Goal: Check status: Check status

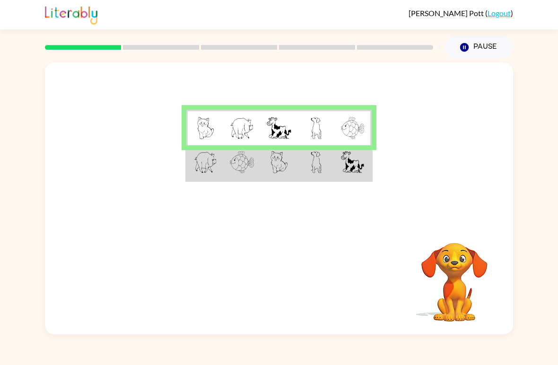
click at [267, 167] on td at bounding box center [279, 162] width 37 height 35
click at [292, 165] on td at bounding box center [279, 162] width 37 height 35
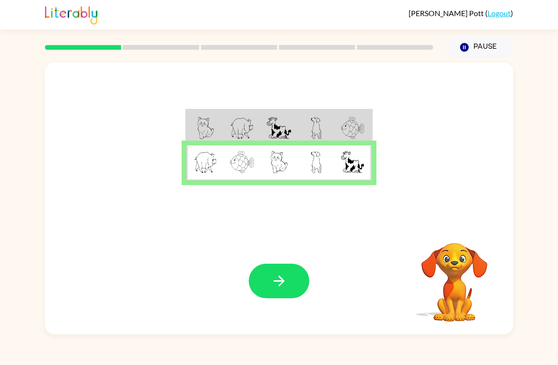
click at [281, 278] on icon "button" at bounding box center [279, 280] width 17 height 17
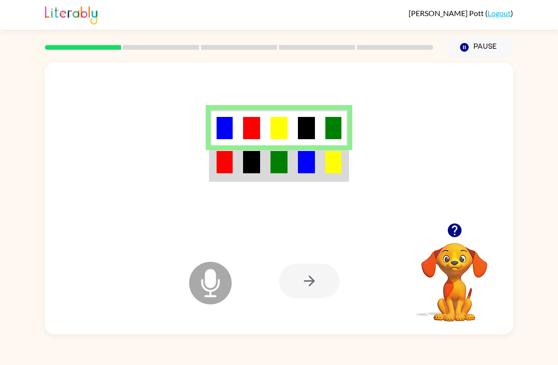
click at [315, 163] on img at bounding box center [306, 162] width 17 height 22
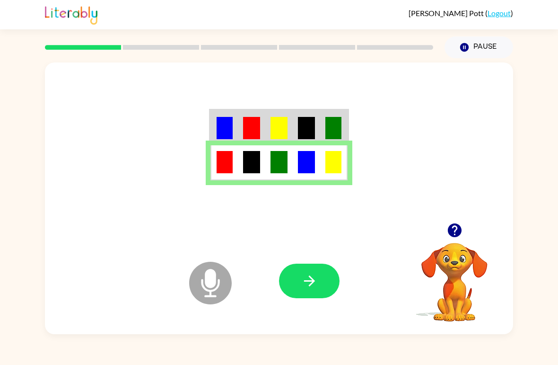
click at [320, 280] on button "button" at bounding box center [309, 280] width 61 height 35
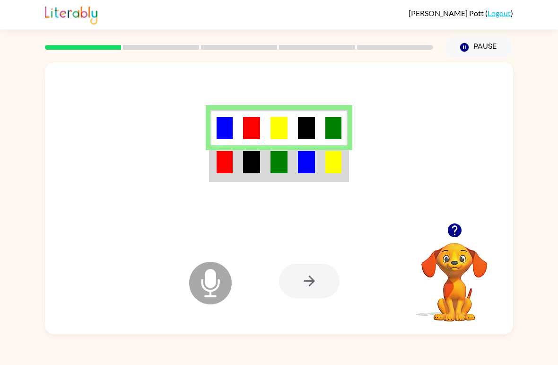
click at [294, 169] on td at bounding box center [306, 162] width 27 height 35
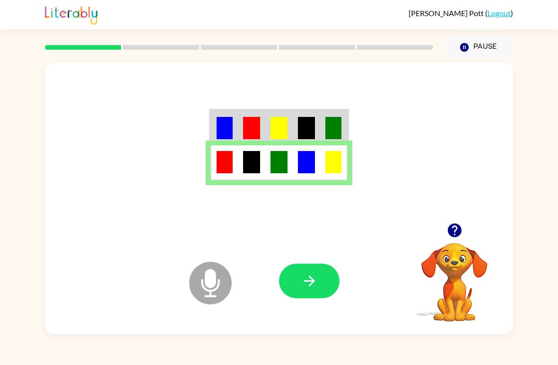
click at [324, 294] on button "button" at bounding box center [309, 280] width 61 height 35
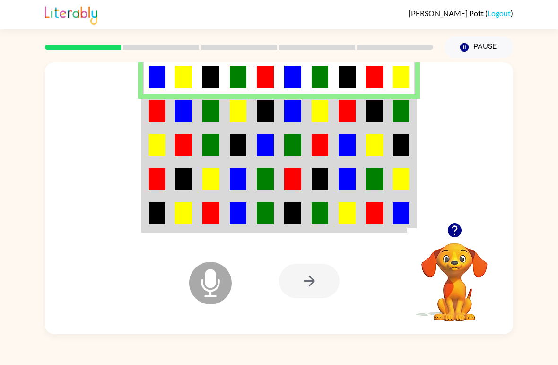
click at [271, 122] on img at bounding box center [265, 111] width 17 height 22
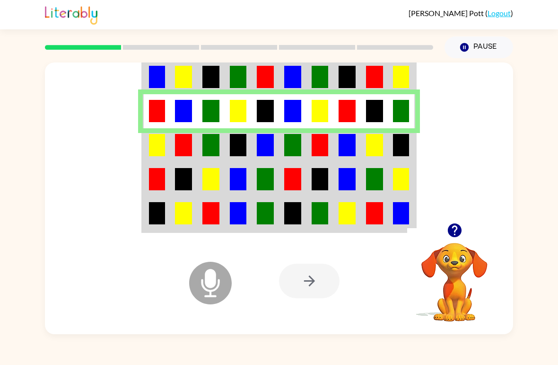
click at [252, 141] on td at bounding box center [238, 145] width 27 height 34
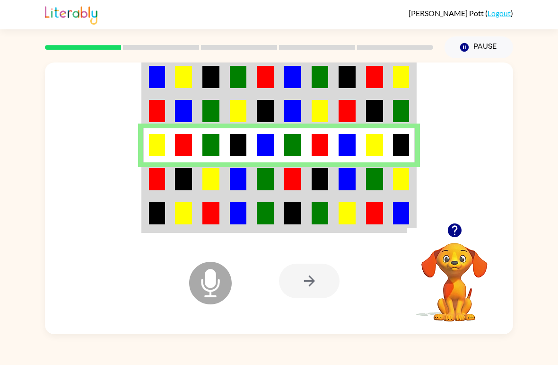
click at [271, 184] on img at bounding box center [265, 179] width 17 height 22
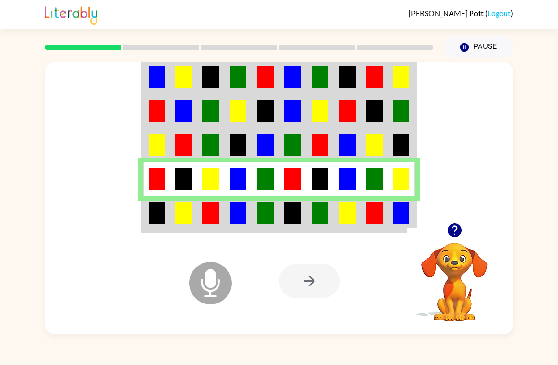
click at [286, 213] on img at bounding box center [292, 213] width 17 height 22
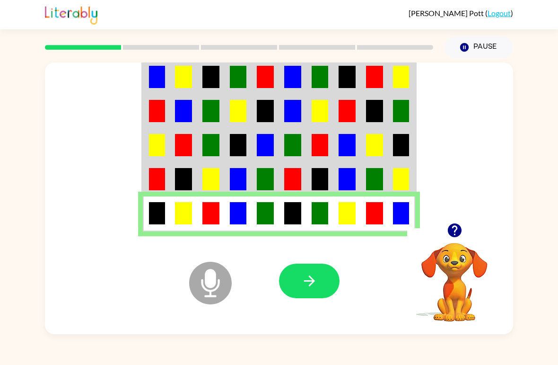
click at [323, 278] on button "button" at bounding box center [309, 280] width 61 height 35
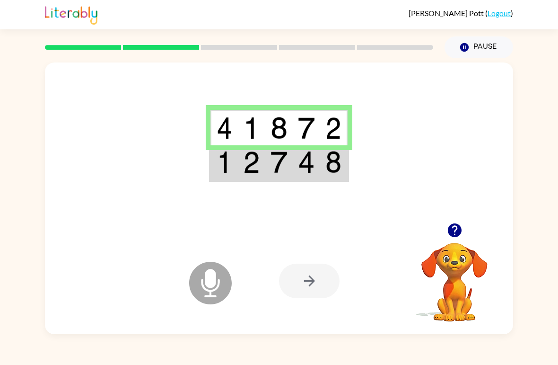
click at [301, 162] on img at bounding box center [306, 162] width 17 height 22
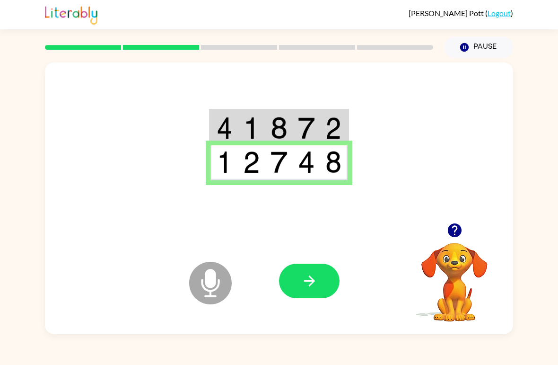
click at [325, 288] on button "button" at bounding box center [309, 280] width 61 height 35
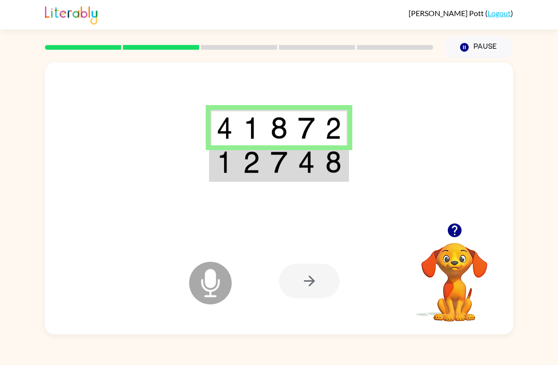
click at [296, 157] on td at bounding box center [306, 162] width 27 height 35
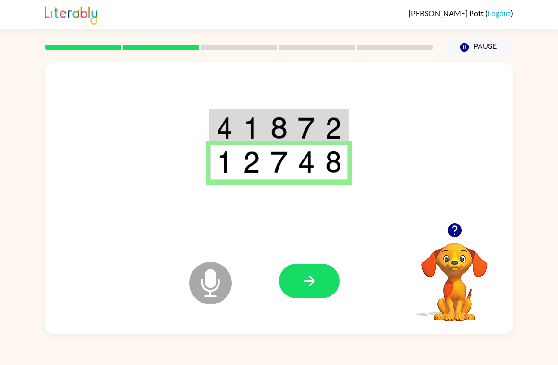
click at [309, 275] on icon "button" at bounding box center [309, 280] width 17 height 17
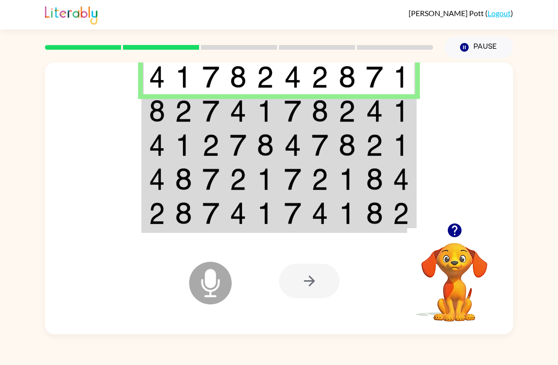
click at [310, 107] on td at bounding box center [319, 111] width 27 height 34
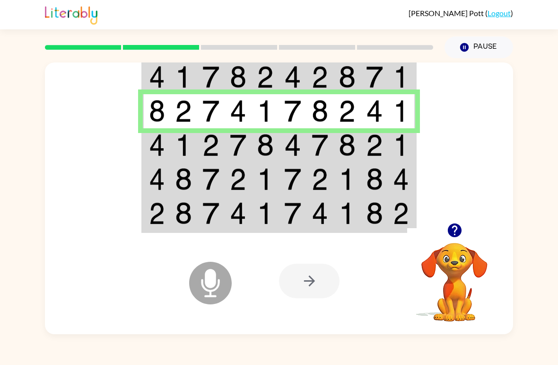
click at [153, 148] on img at bounding box center [157, 145] width 16 height 22
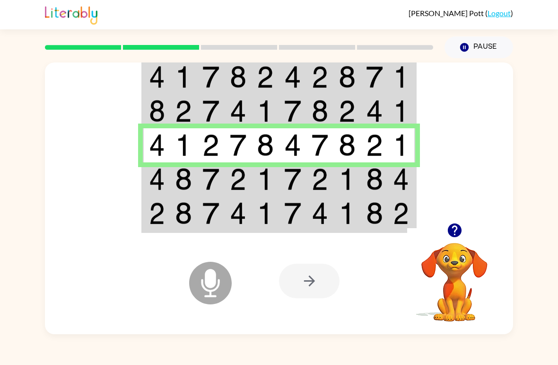
click at [186, 182] on img at bounding box center [183, 179] width 17 height 22
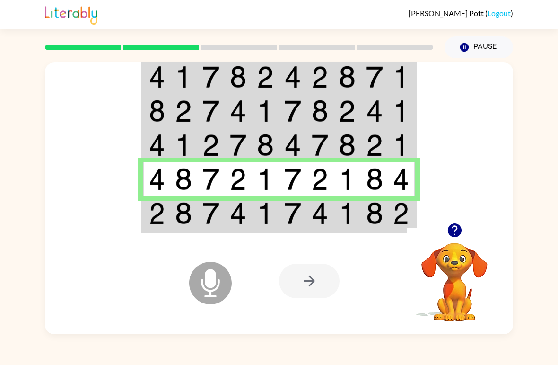
click at [298, 220] on img at bounding box center [292, 213] width 17 height 22
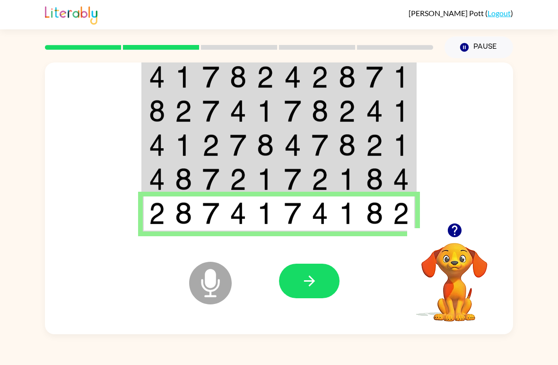
click at [321, 274] on button "button" at bounding box center [309, 280] width 61 height 35
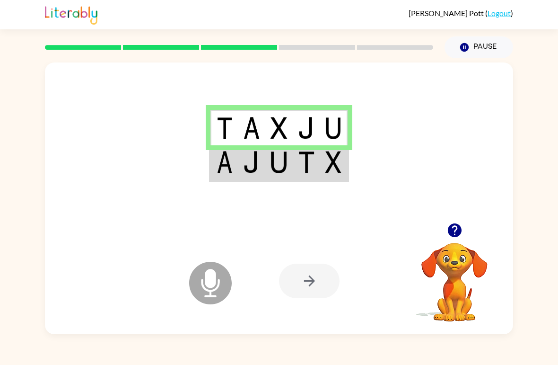
click at [298, 168] on img at bounding box center [306, 162] width 17 height 22
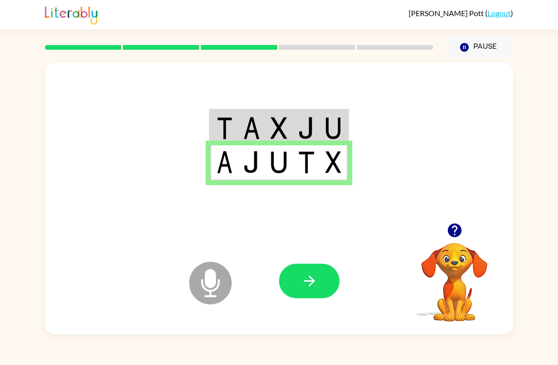
click at [317, 285] on icon "button" at bounding box center [309, 280] width 17 height 17
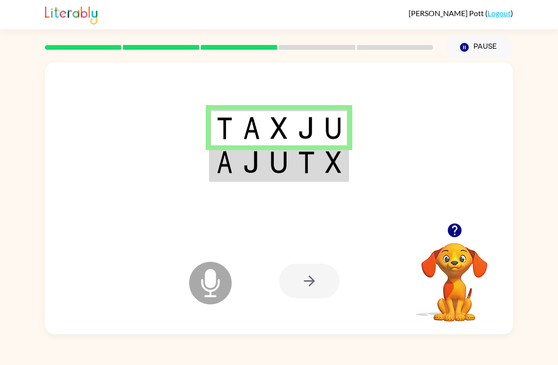
click at [320, 291] on div at bounding box center [309, 280] width 61 height 35
click at [304, 158] on img at bounding box center [306, 162] width 17 height 22
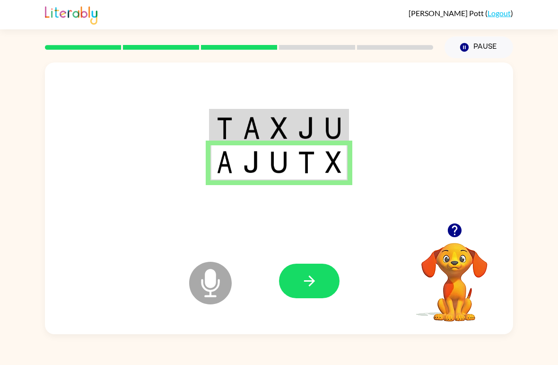
click at [323, 274] on button "button" at bounding box center [309, 280] width 61 height 35
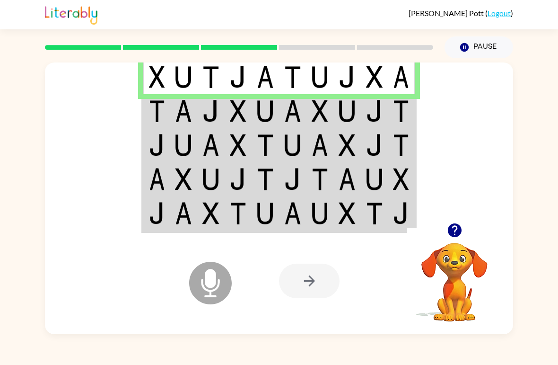
click at [273, 117] on img at bounding box center [265, 111] width 17 height 22
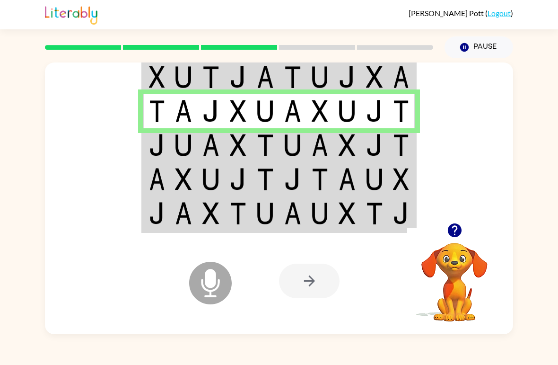
click at [266, 153] on img at bounding box center [265, 145] width 17 height 22
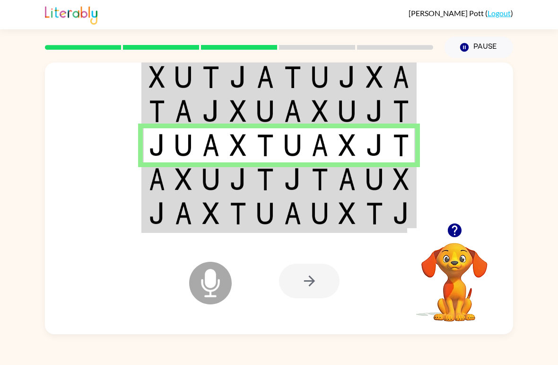
click at [284, 186] on img at bounding box center [292, 179] width 17 height 22
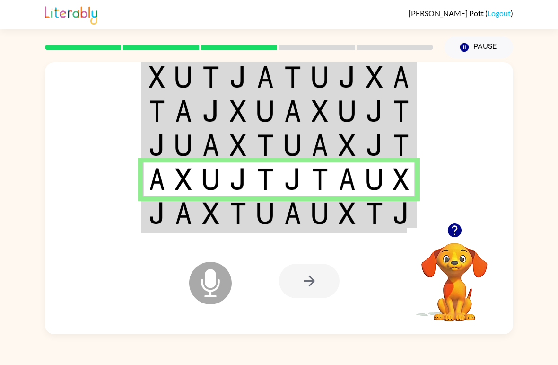
click at [322, 211] on img at bounding box center [320, 213] width 17 height 22
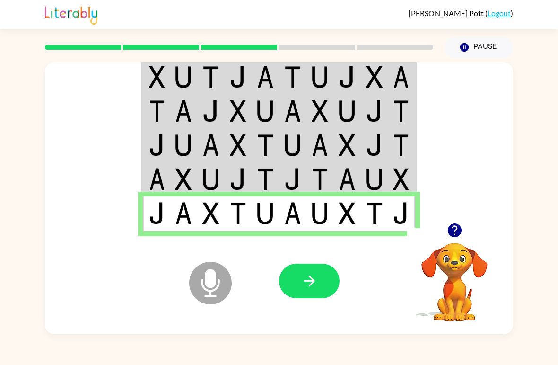
click at [320, 282] on button "button" at bounding box center [309, 280] width 61 height 35
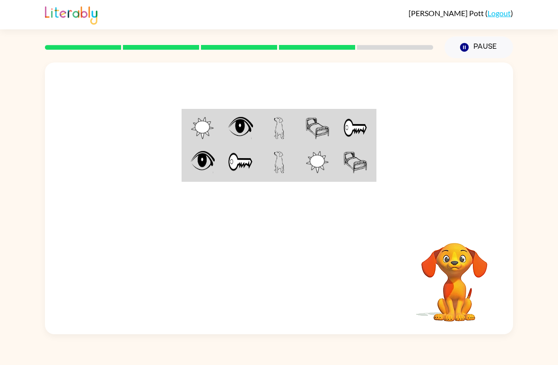
click at [341, 112] on td at bounding box center [356, 127] width 38 height 35
click at [323, 132] on img at bounding box center [317, 128] width 24 height 22
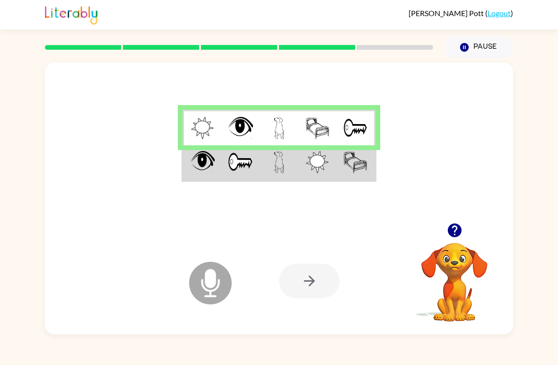
click at [335, 166] on td at bounding box center [317, 162] width 38 height 35
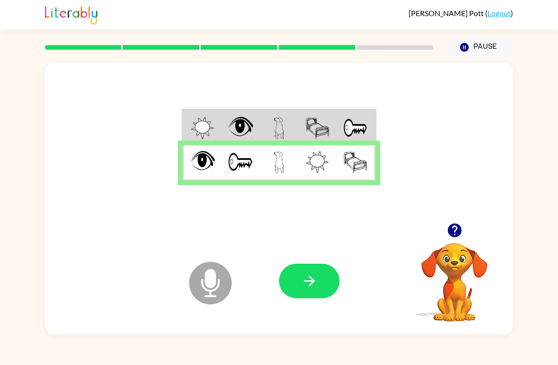
click at [305, 295] on button "button" at bounding box center [309, 280] width 61 height 35
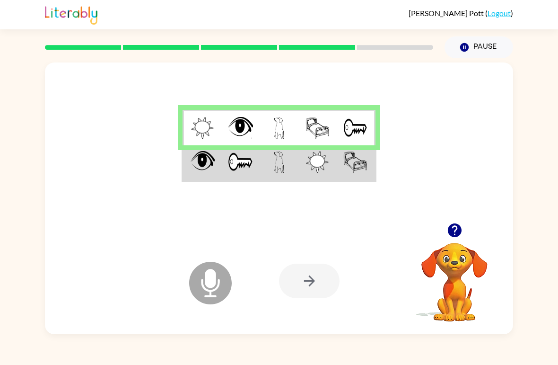
click at [297, 169] on td at bounding box center [279, 162] width 38 height 35
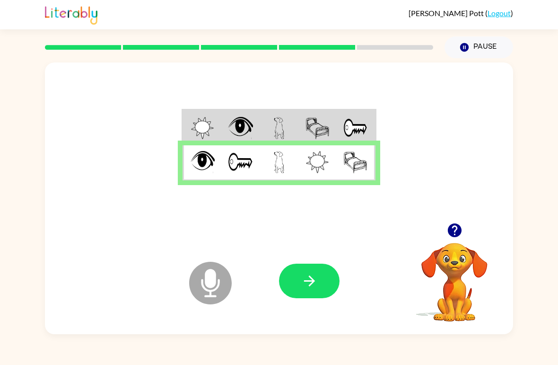
click at [323, 278] on button "button" at bounding box center [309, 280] width 61 height 35
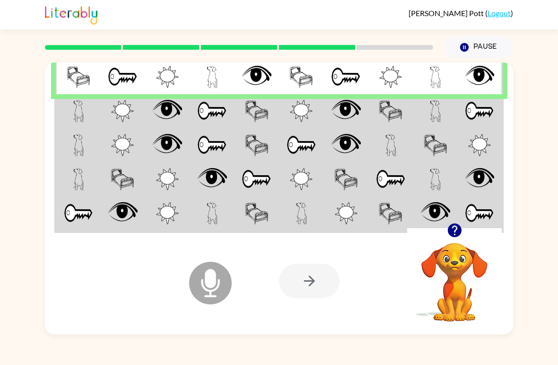
click at [170, 110] on img at bounding box center [167, 111] width 30 height 22
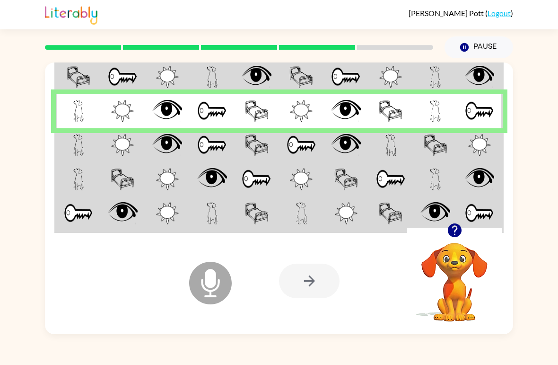
click at [254, 146] on img at bounding box center [257, 145] width 24 height 22
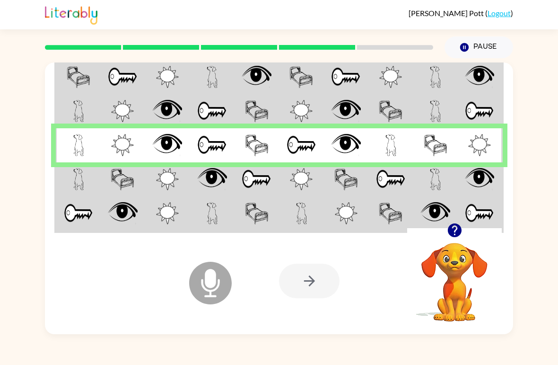
click at [237, 180] on td at bounding box center [257, 179] width 45 height 34
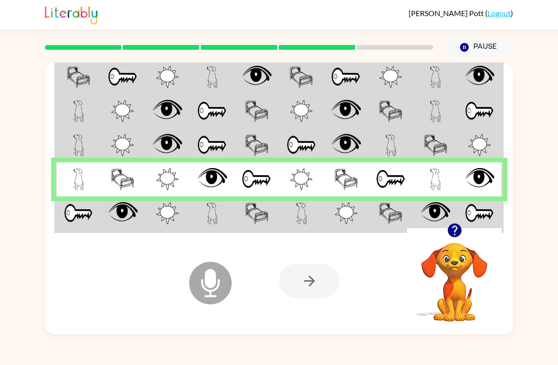
click at [339, 212] on img at bounding box center [346, 213] width 23 height 22
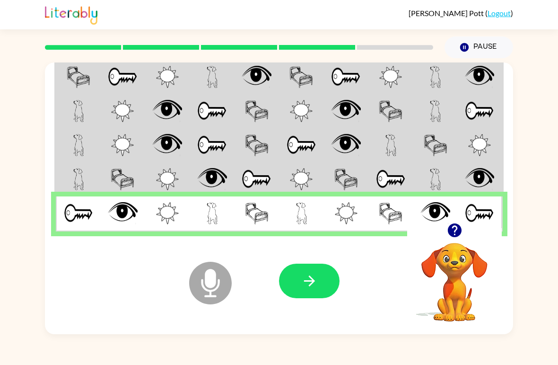
click at [324, 289] on button "button" at bounding box center [309, 280] width 61 height 35
